Goal: Check status: Check status

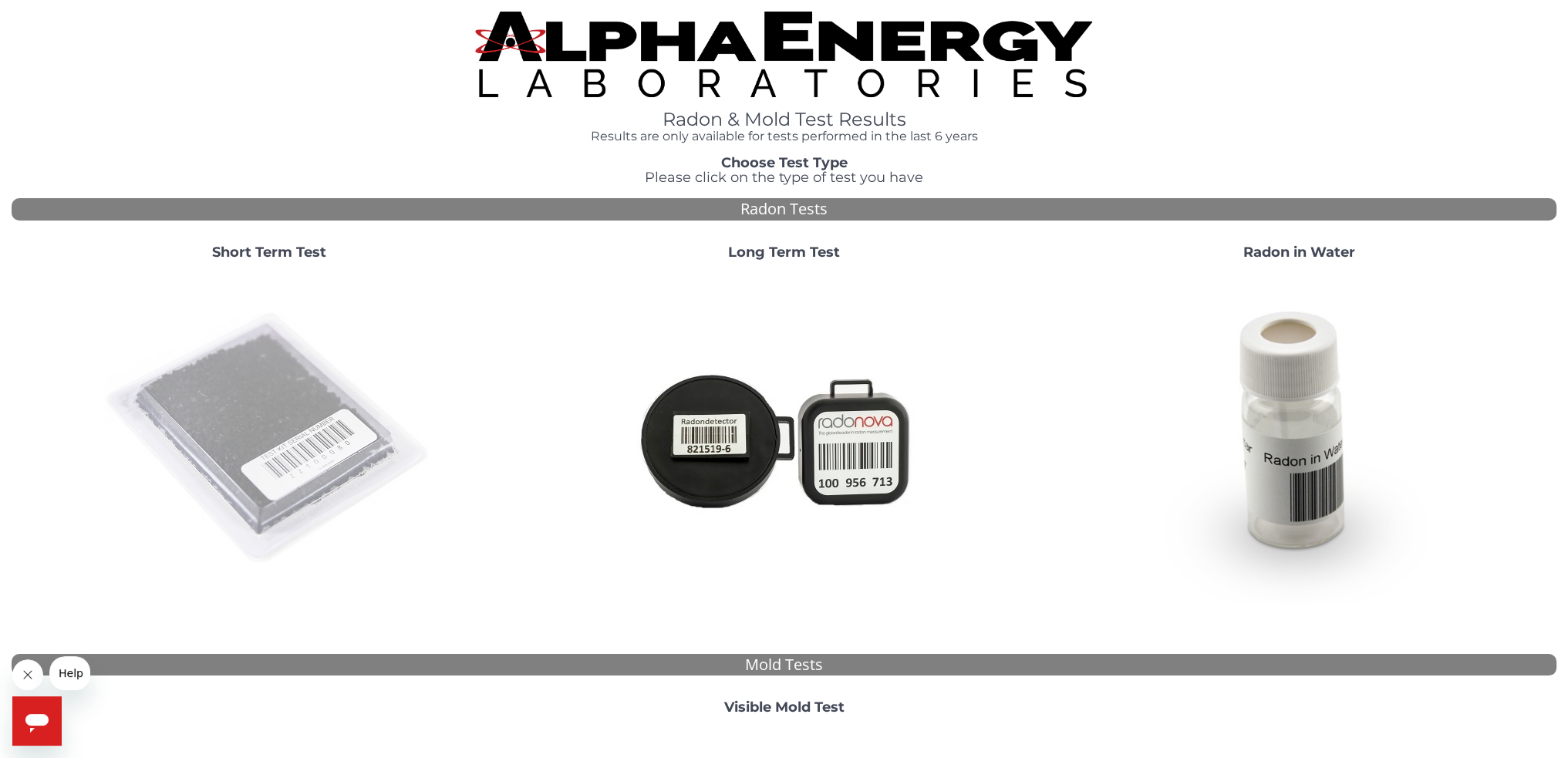
click at [294, 424] on img at bounding box center [269, 438] width 332 height 331
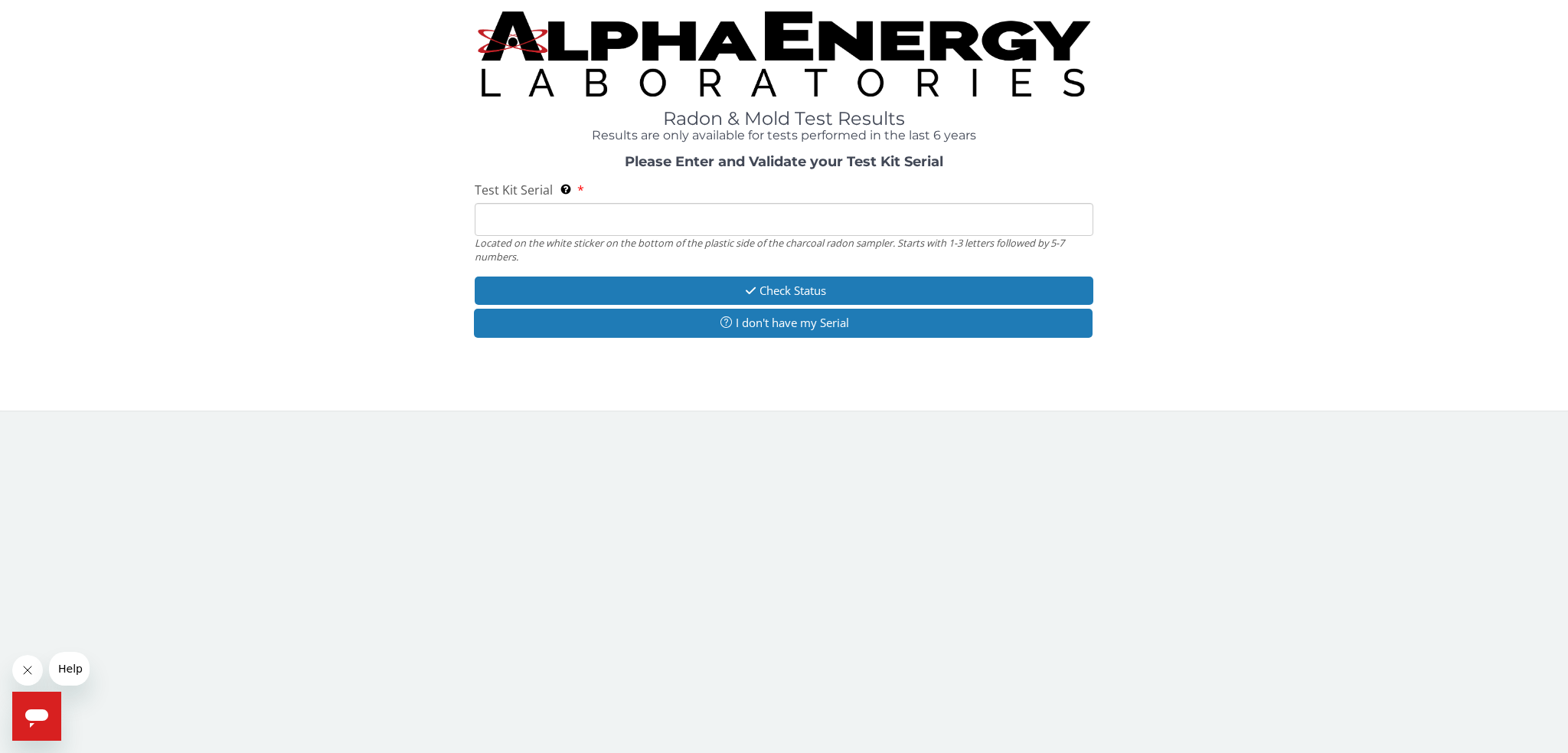
click at [565, 219] on input "Test Kit Serial Located on the white sticker on the bottom of the plastic side …" at bounding box center [784, 219] width 618 height 33
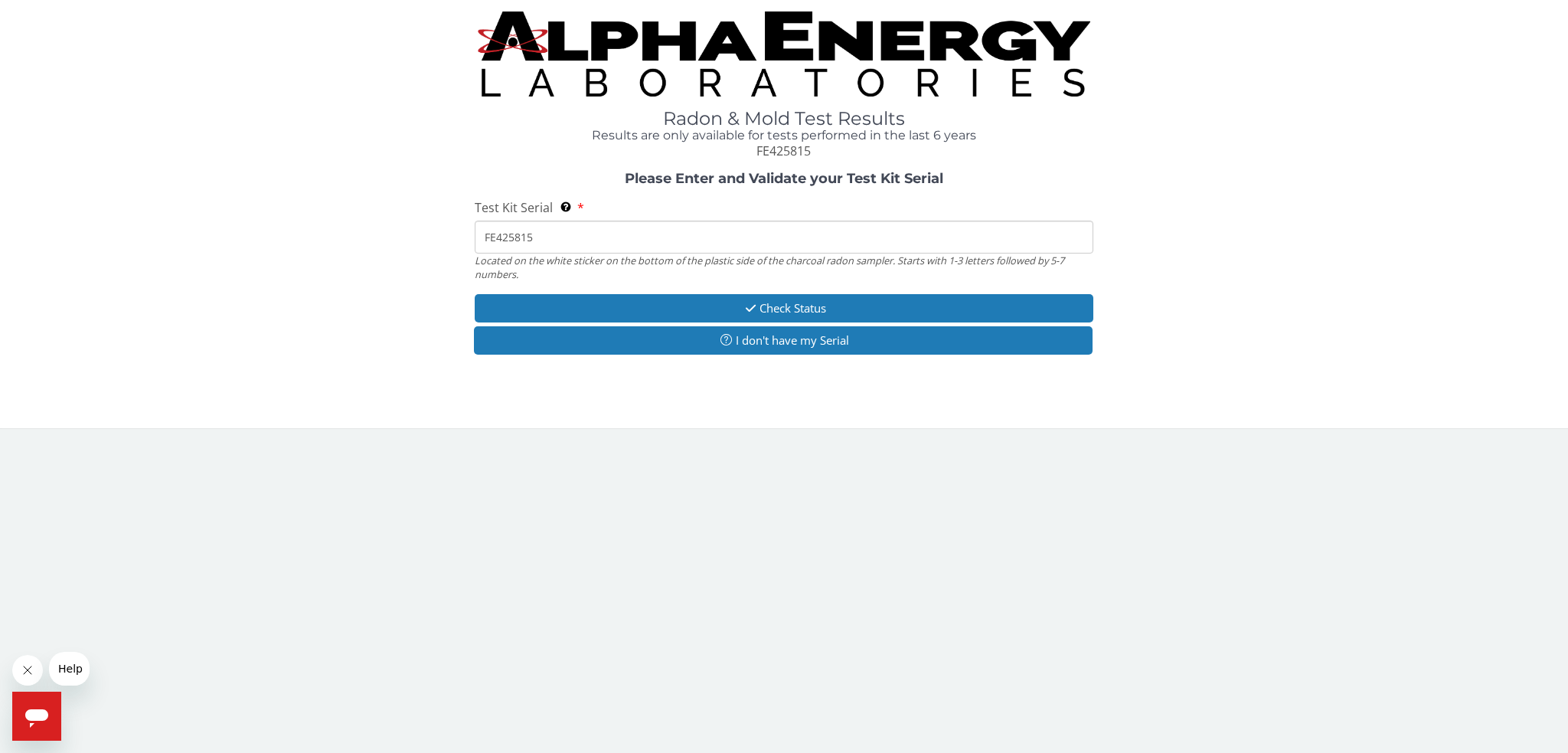
type input "FE425815"
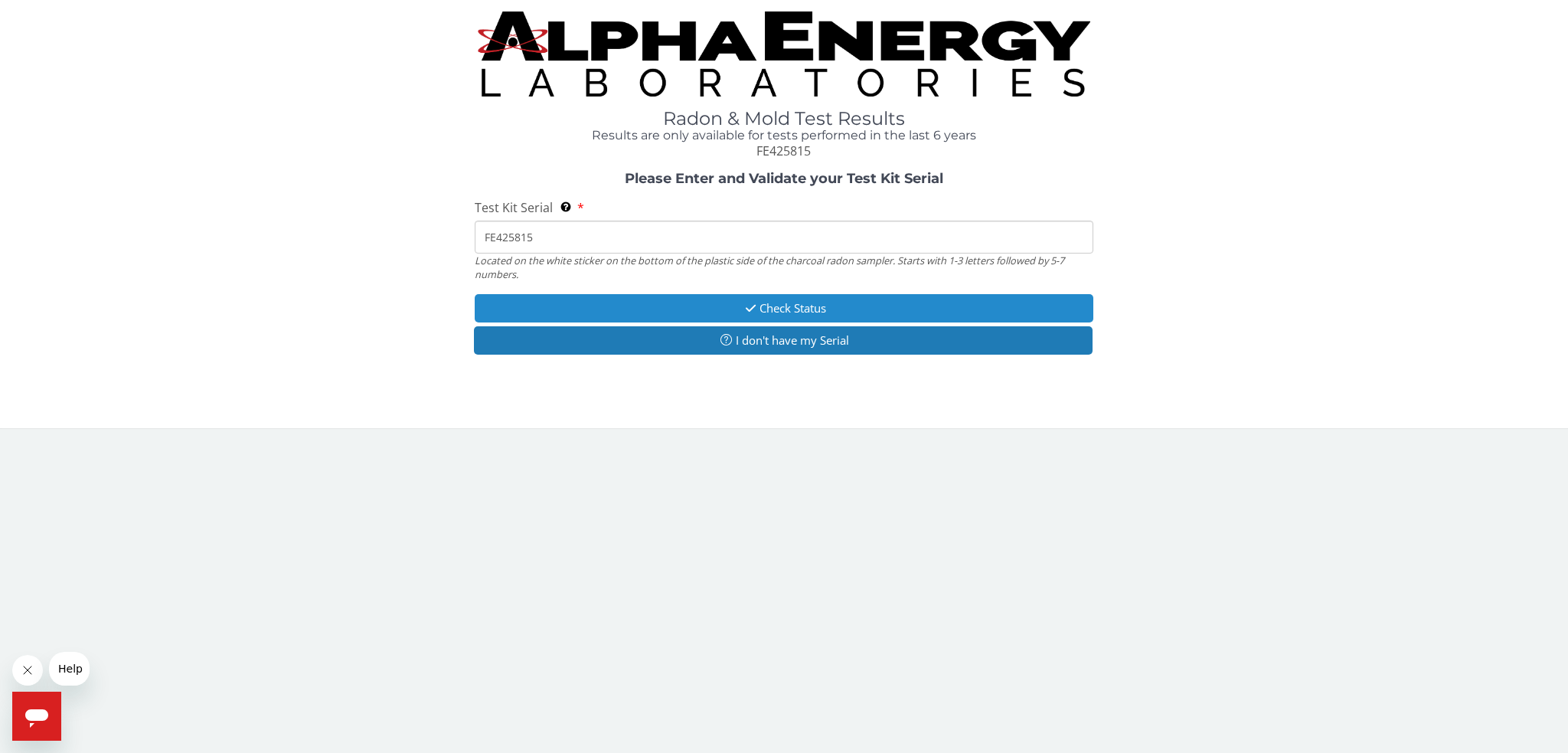
click at [788, 303] on button "Check Status" at bounding box center [784, 308] width 618 height 28
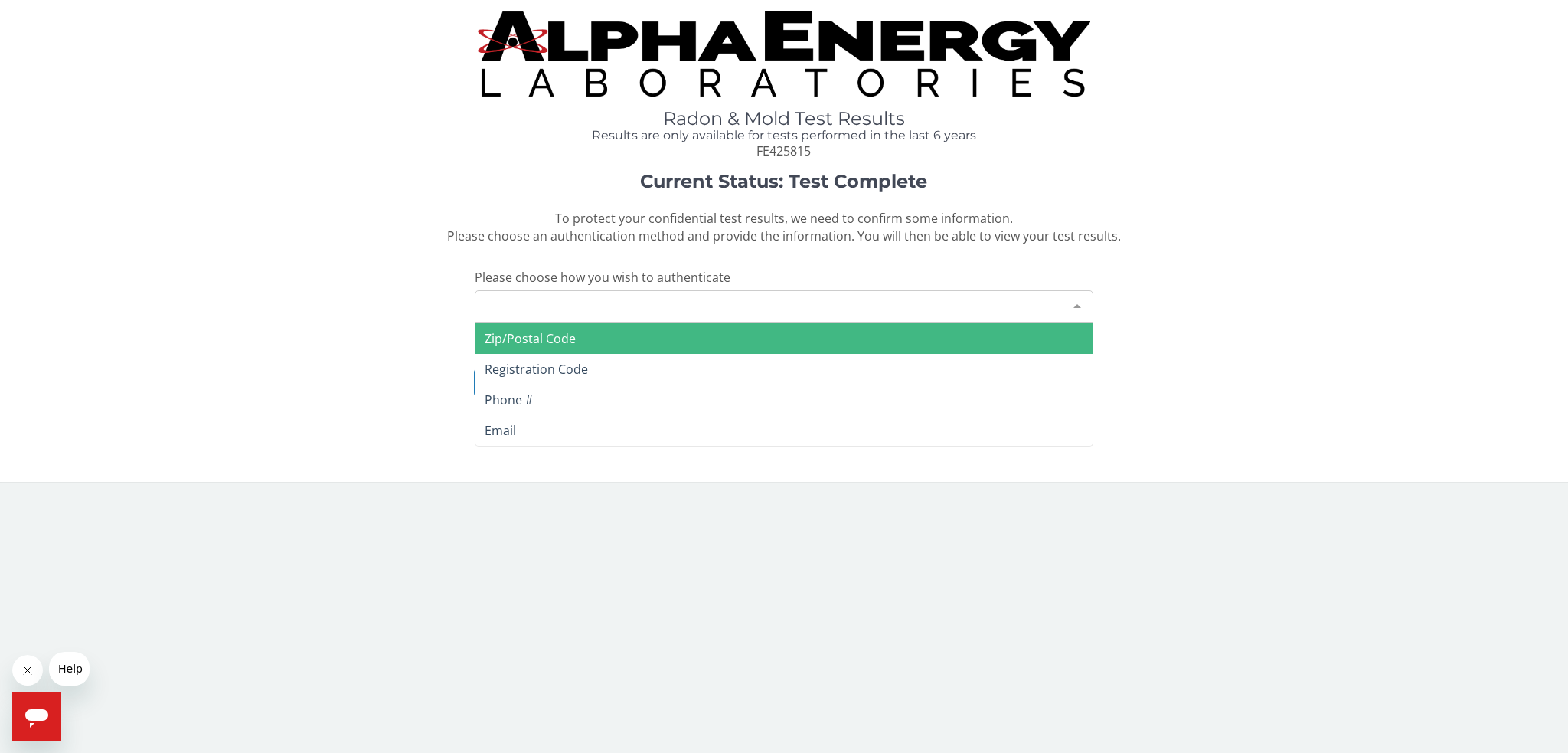
click at [706, 316] on div "Please make a selection" at bounding box center [784, 306] width 618 height 33
click at [629, 340] on span "Zip/Postal Code" at bounding box center [784, 338] width 617 height 30
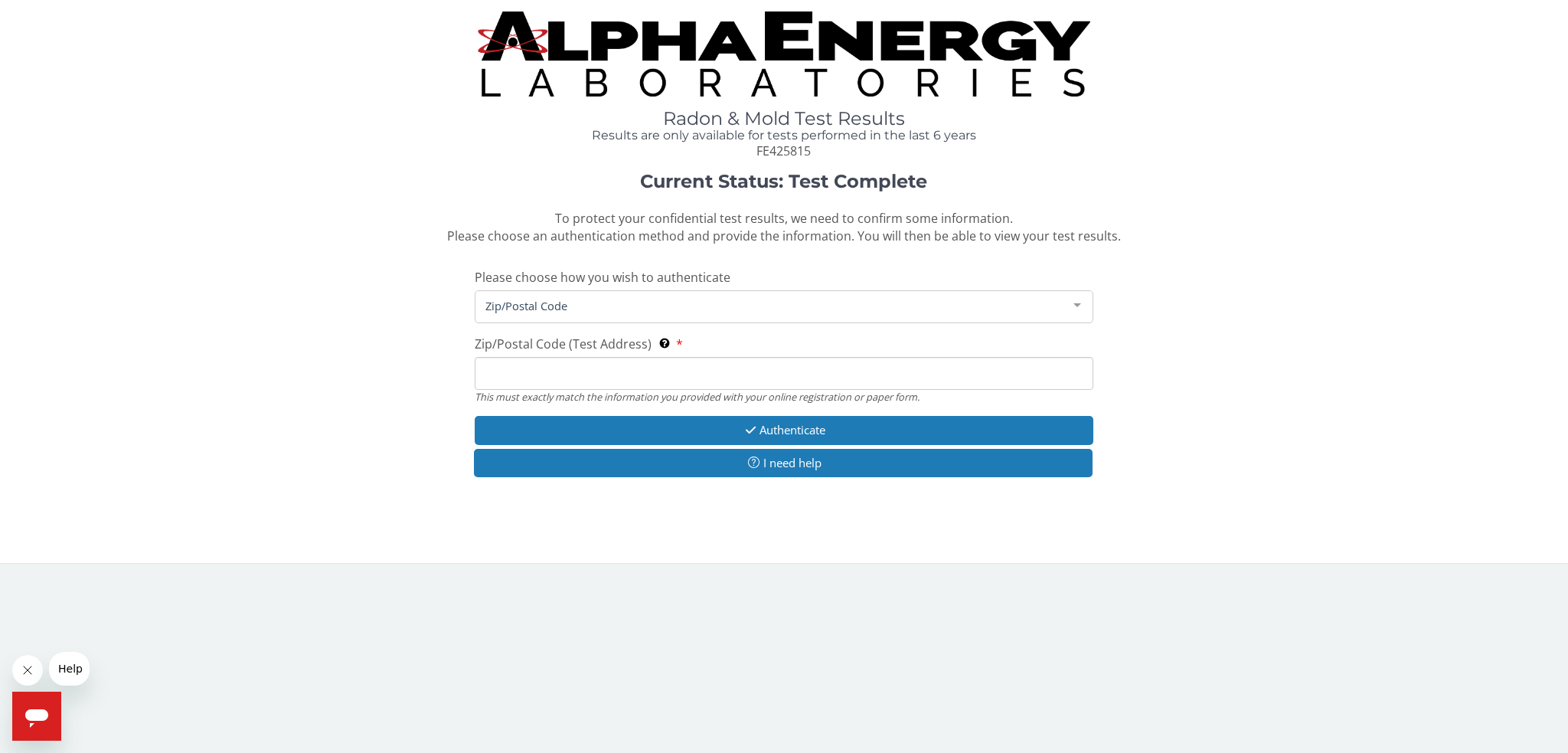
click at [623, 375] on input "Zip/Postal Code (Test Address) This must exactly match the information you prov…" at bounding box center [784, 373] width 618 height 33
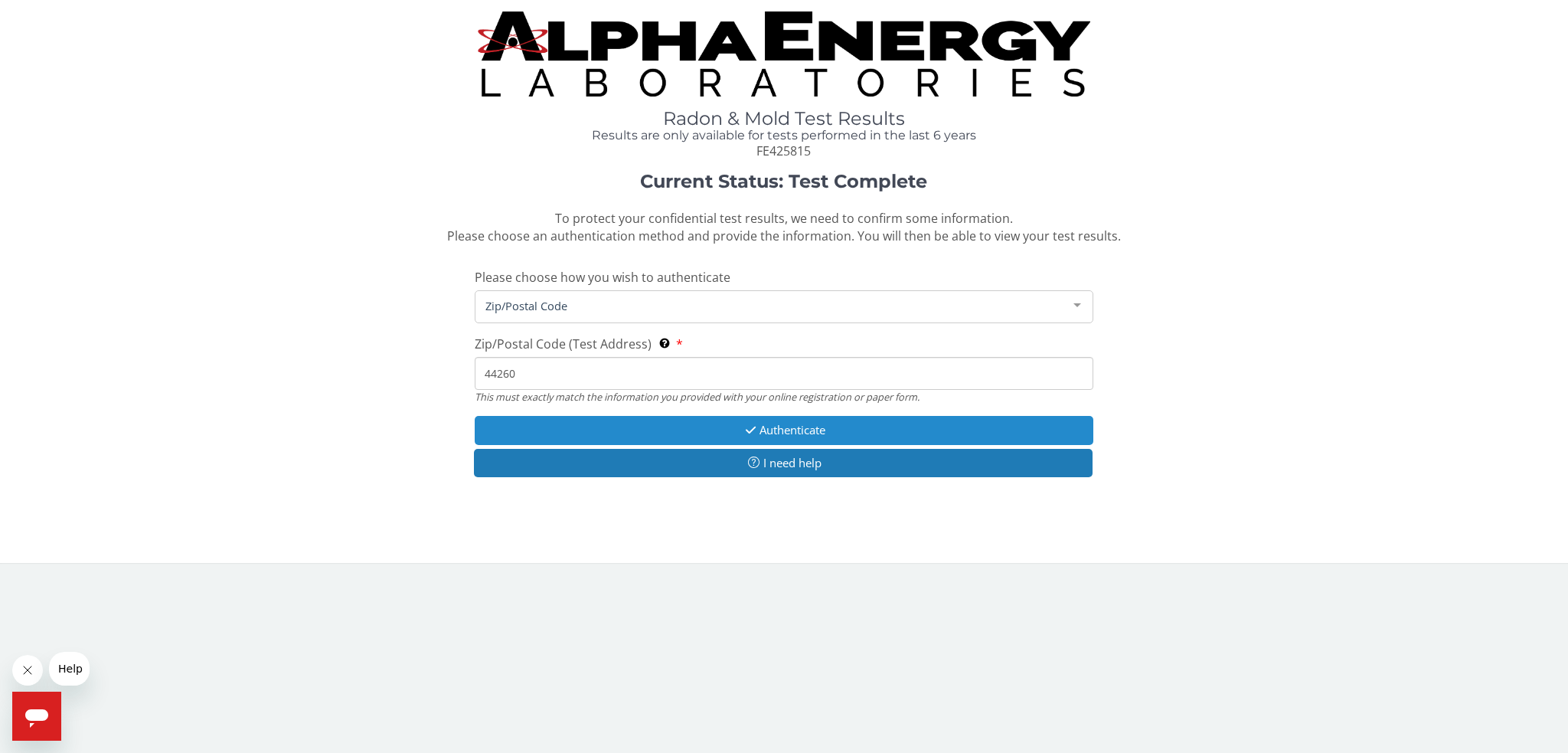
type input "44260"
click at [655, 428] on button "Authenticate" at bounding box center [784, 429] width 618 height 28
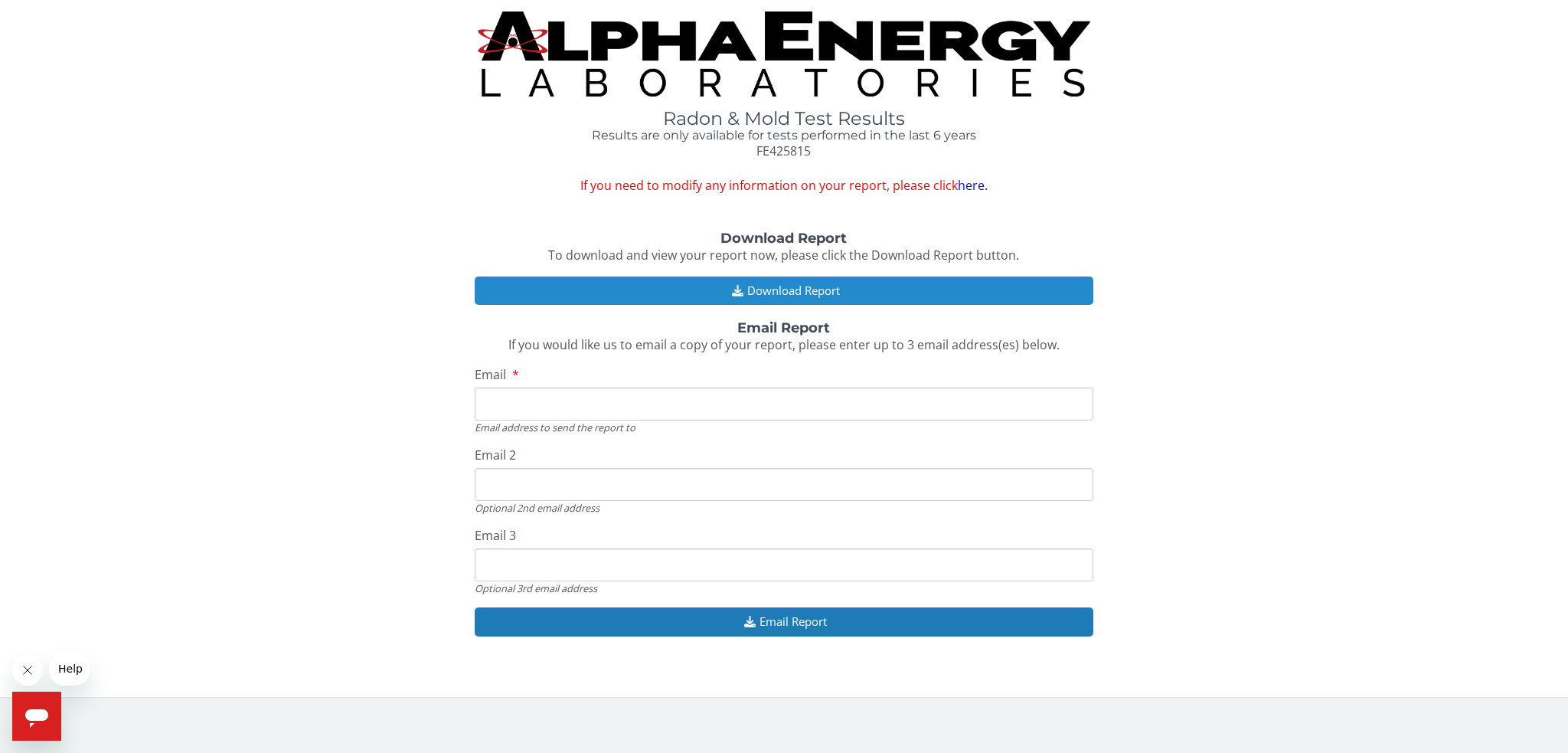
click at [663, 285] on button "Download Report" at bounding box center [784, 290] width 618 height 28
